Goal: Book appointment/travel/reservation

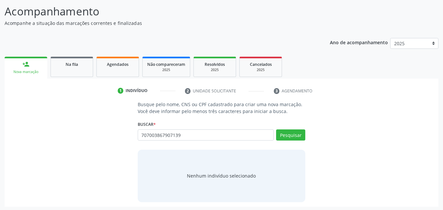
scroll to position [43, 0]
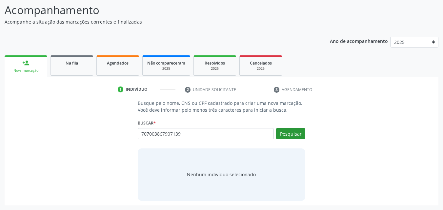
type input "707003867907139"
click at [291, 132] on button "Pesquisar" at bounding box center [290, 133] width 29 height 11
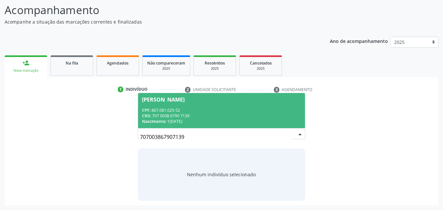
click at [204, 116] on div "CNS: 707 0038 6790 7139" at bounding box center [222, 116] width 160 height 6
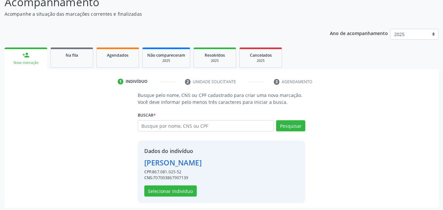
scroll to position [53, 0]
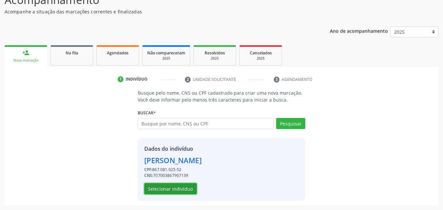
click at [185, 187] on button "Selecionar indivíduo" at bounding box center [170, 188] width 53 height 11
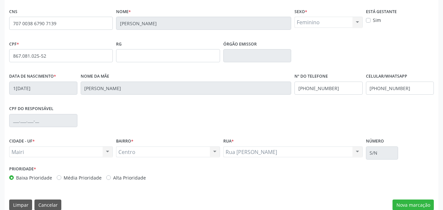
scroll to position [145, 0]
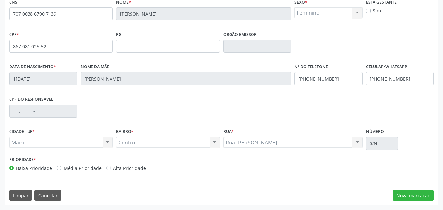
click at [124, 169] on label "Alta Prioridade" at bounding box center [129, 168] width 33 height 7
click at [111, 169] on input "Alta Prioridade" at bounding box center [108, 168] width 5 height 6
radio input "true"
click at [401, 198] on button "Nova marcação" at bounding box center [413, 195] width 41 height 11
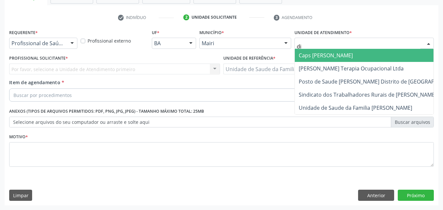
type input "dil"
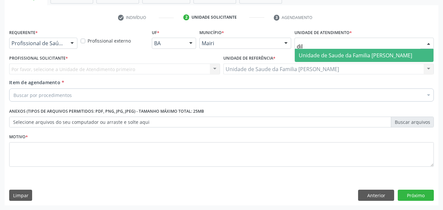
click at [325, 54] on span "Unidade de Saude da Familia [PERSON_NAME]" at bounding box center [356, 55] width 114 height 7
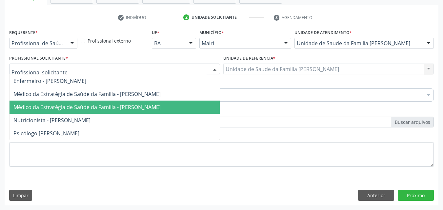
click at [69, 106] on span "Médico da Estratégia de Saúde da Família - [PERSON_NAME]" at bounding box center [86, 107] width 147 height 7
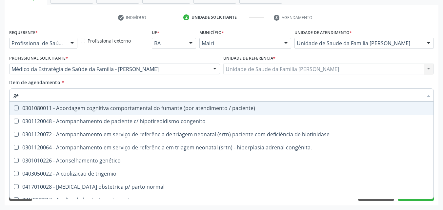
type input "g"
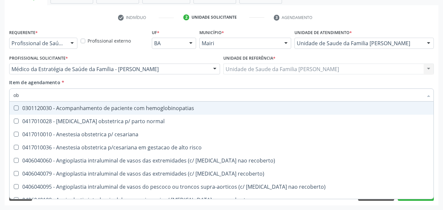
type input "o"
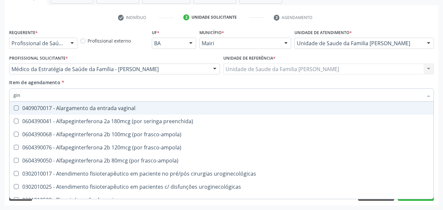
type input "gine"
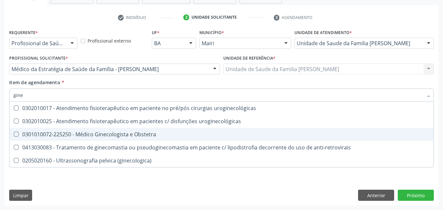
click at [106, 137] on div "0301010072-225250 - Médico Ginecologista e Obstetra" at bounding box center [221, 134] width 417 height 5
click at [107, 137] on div "0301010072-225250 - Médico Ginecologista e Obstetra" at bounding box center [221, 134] width 417 height 5
checkbox Obstetra "true"
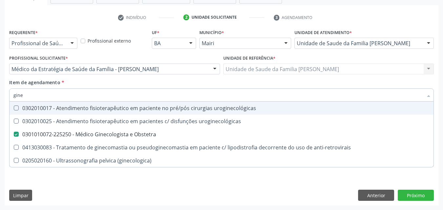
click at [148, 83] on div "Item de agendamento * gine Desfazer seleção 0302010017 - Atendimento fisioterap…" at bounding box center [221, 89] width 425 height 21
checkbox uroginecológicas "true"
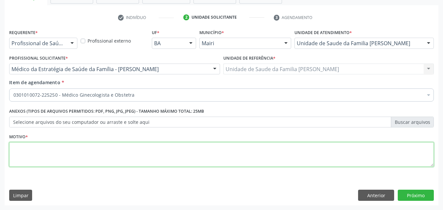
click at [102, 158] on textarea at bounding box center [221, 154] width 425 height 25
type textarea "PACIENTE COM DORES PELVICAS, JA FEZ TRATAMENTO E N TEVE MELHORA"
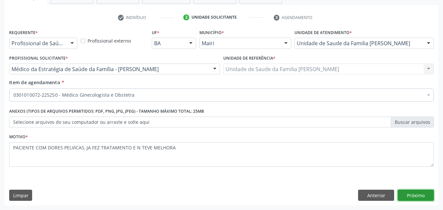
click at [426, 193] on button "Próximo" at bounding box center [416, 195] width 36 height 11
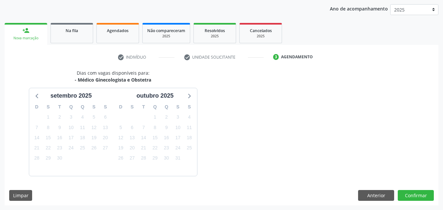
scroll to position [95, 0]
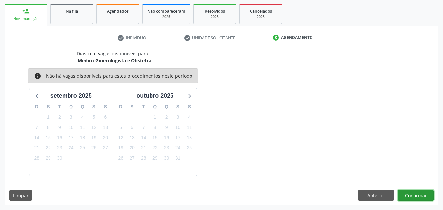
click at [426, 193] on button "Confirmar" at bounding box center [416, 195] width 36 height 11
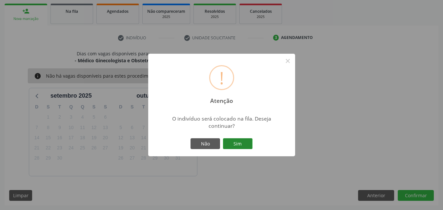
click at [235, 141] on button "Sim" at bounding box center [238, 144] width 30 height 11
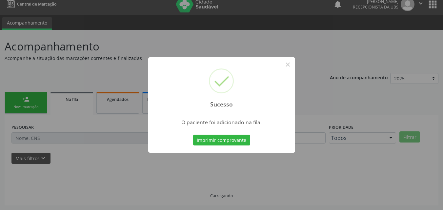
scroll to position [6, 0]
